Goal: Information Seeking & Learning: Find specific fact

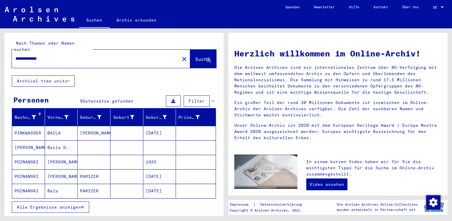
click at [66, 205] on span "Alle Ergebnisse anzeigen" at bounding box center [49, 207] width 64 height 5
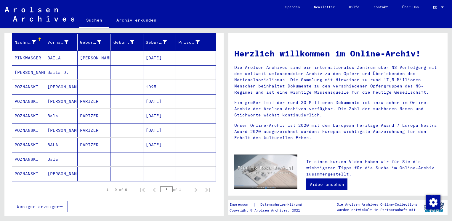
scroll to position [74, 0]
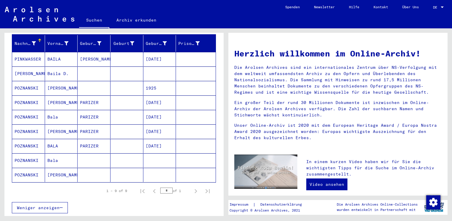
click at [27, 170] on mat-cell "POZNANSKI" at bounding box center [28, 175] width 33 height 14
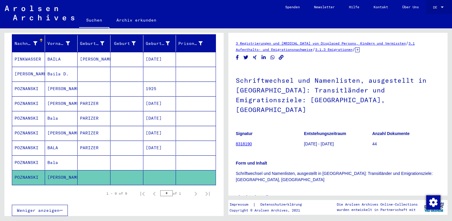
click at [437, 9] on div "DE DE" at bounding box center [439, 6] width 12 height 10
click at [433, 11] on span "English" at bounding box center [427, 10] width 15 height 4
type input "********"
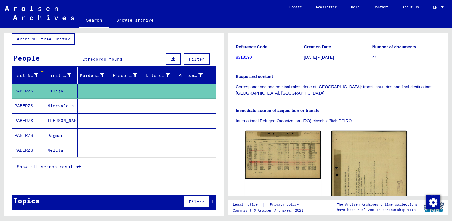
scroll to position [88, 0]
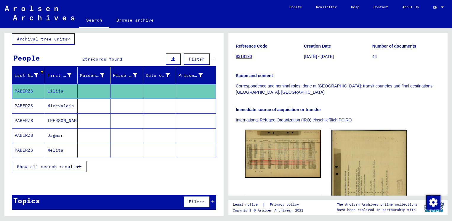
click at [71, 170] on button "Show all search results" at bounding box center [49, 166] width 75 height 11
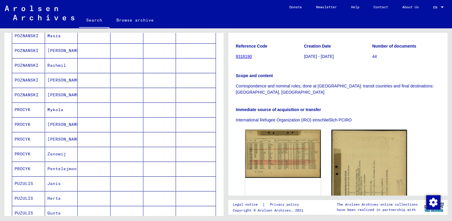
scroll to position [251, 0]
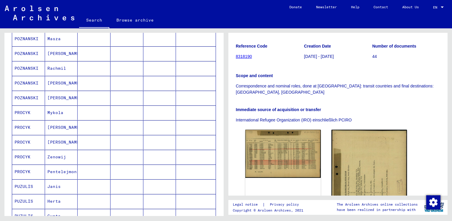
click at [25, 97] on mat-cell "POZNANSKI" at bounding box center [28, 98] width 33 height 15
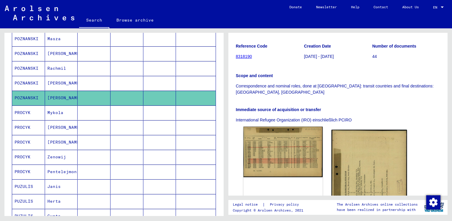
click at [290, 146] on img at bounding box center [282, 152] width 79 height 51
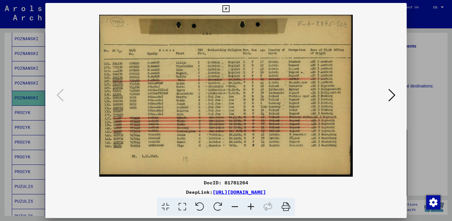
click at [254, 206] on icon at bounding box center [251, 207] width 16 height 18
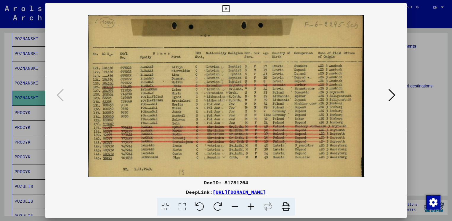
click at [254, 206] on icon at bounding box center [251, 207] width 16 height 18
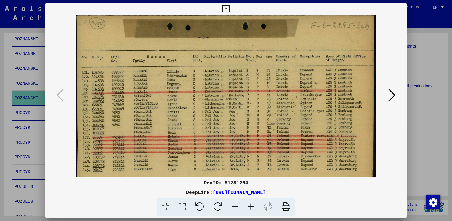
click at [408, 44] on div at bounding box center [226, 110] width 452 height 221
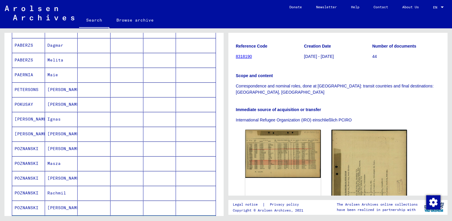
scroll to position [65, 0]
